Goal: Transaction & Acquisition: Purchase product/service

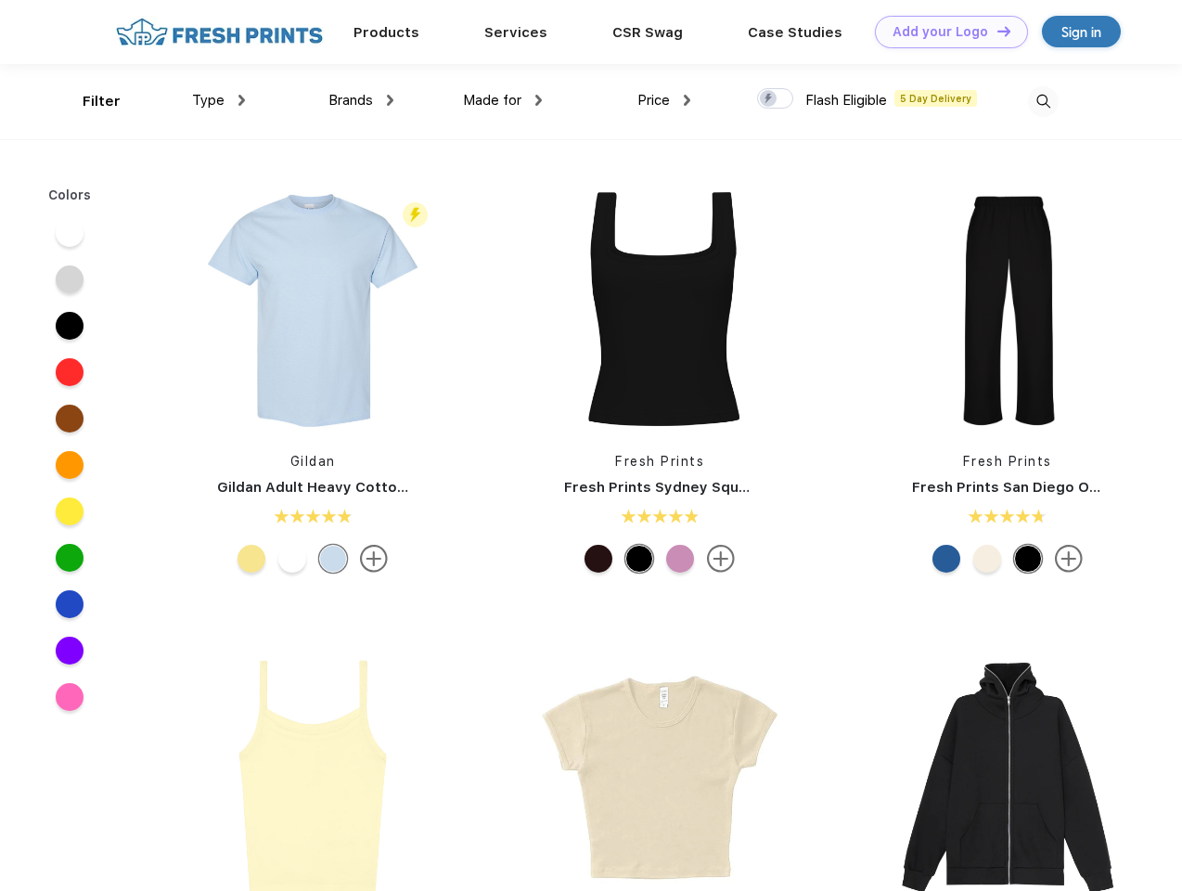
scroll to position [1, 0]
click at [945, 32] on link "Add your Logo Design Tool" at bounding box center [951, 32] width 153 height 32
click at [0, 0] on div "Design Tool" at bounding box center [0, 0] width 0 height 0
click at [996, 31] on link "Add your Logo Design Tool" at bounding box center [951, 32] width 153 height 32
click at [89, 101] on div "Filter" at bounding box center [102, 101] width 38 height 21
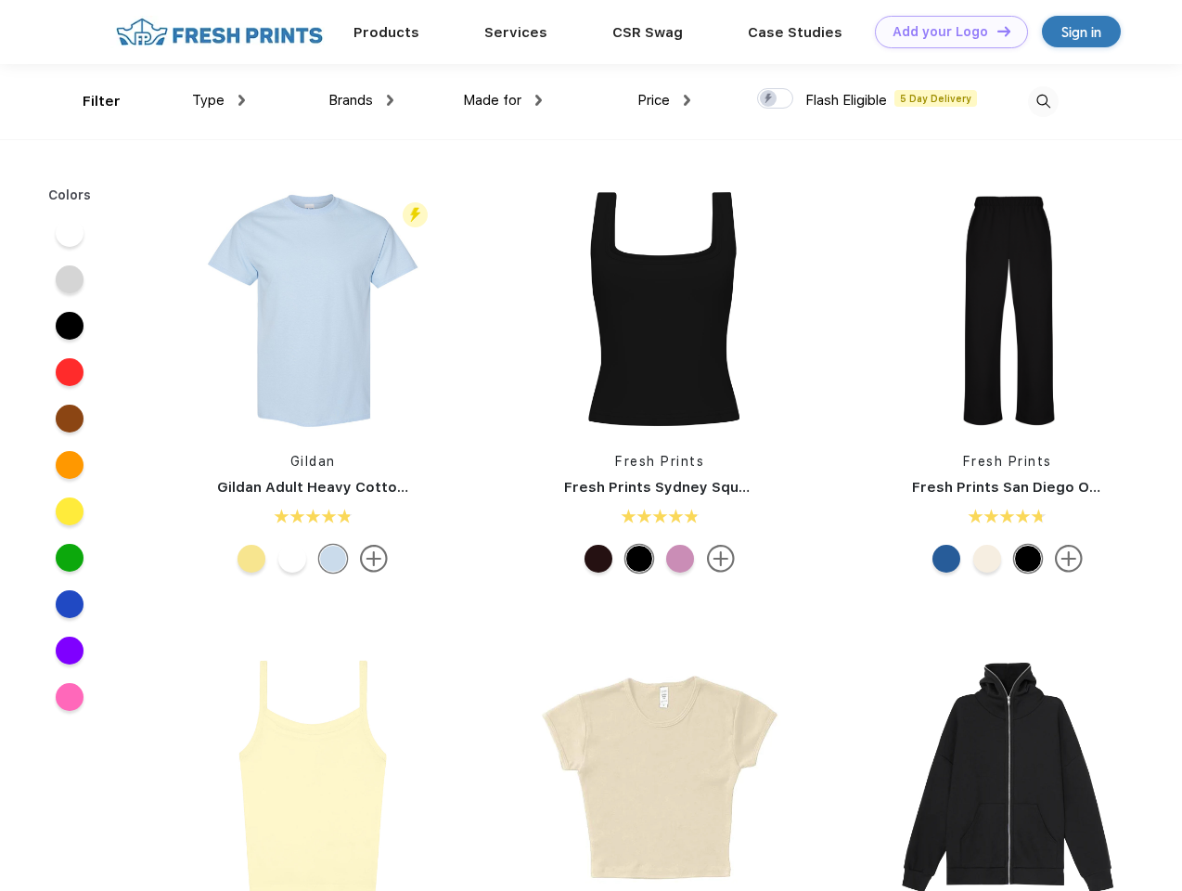
click at [219, 100] on span "Type" at bounding box center [208, 100] width 32 height 17
click at [361, 100] on span "Brands" at bounding box center [351, 100] width 45 height 17
click at [503, 100] on span "Made for" at bounding box center [492, 100] width 58 height 17
click at [665, 100] on span "Price" at bounding box center [654, 100] width 32 height 17
click at [776, 99] on div at bounding box center [775, 98] width 36 height 20
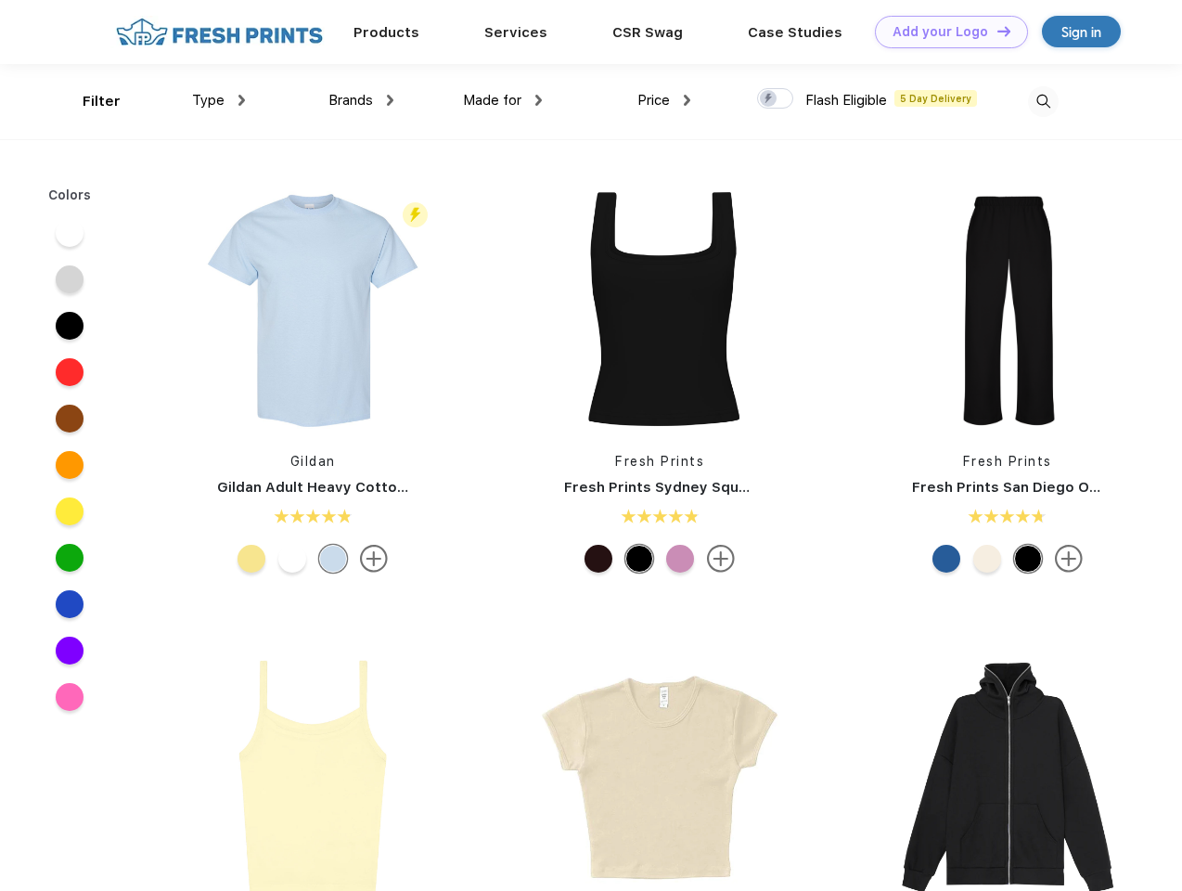
click at [769, 99] on input "checkbox" at bounding box center [763, 93] width 12 height 12
click at [1043, 101] on img at bounding box center [1043, 101] width 31 height 31
